Goal: Task Accomplishment & Management: Use online tool/utility

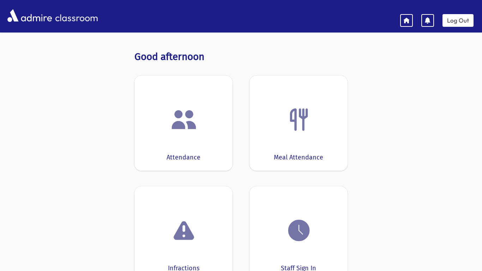
click at [191, 163] on div "Attendance" at bounding box center [183, 123] width 98 height 95
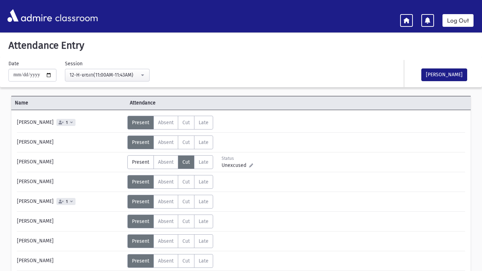
click at [188, 165] on label "Cut C" at bounding box center [186, 162] width 17 height 14
click at [189, 163] on label "Cut C" at bounding box center [186, 162] width 17 height 14
click at [187, 164] on span "Cut" at bounding box center [185, 162] width 7 height 6
click at [257, 165] on div "Status Unexcused Admin: Present P Absent A C" at bounding box center [295, 162] width 337 height 14
click at [146, 165] on label "Present P" at bounding box center [140, 162] width 26 height 14
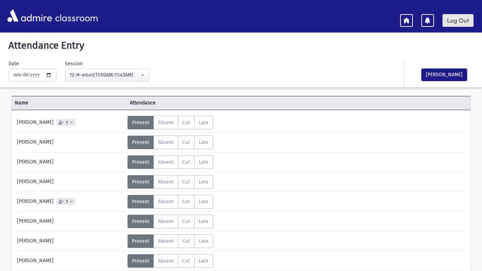
click at [465, 19] on link "Log Out" at bounding box center [457, 20] width 31 height 13
